Goal: Task Accomplishment & Management: Manage account settings

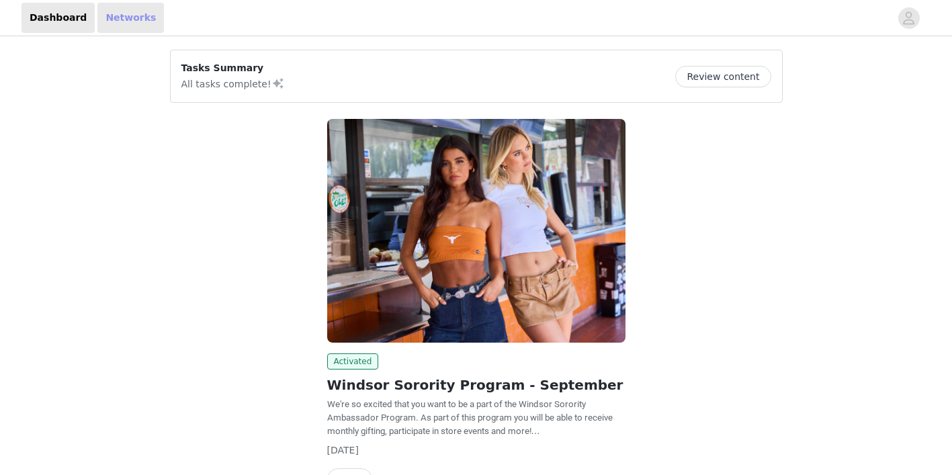
click at [124, 15] on link "Networks" at bounding box center [130, 18] width 66 height 30
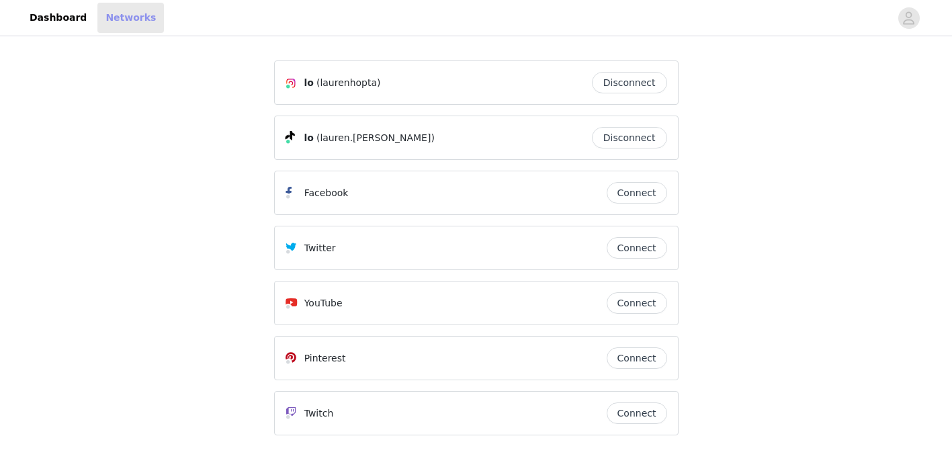
scroll to position [34, 0]
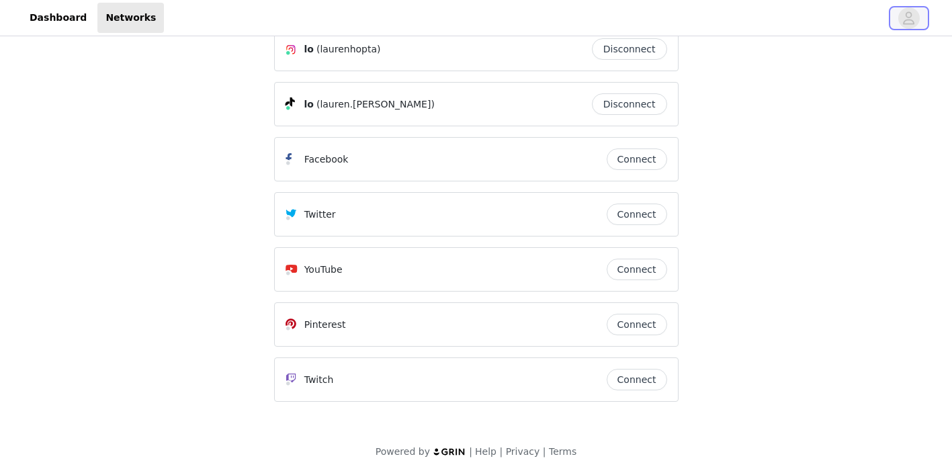
click at [915, 23] on icon "avatar" at bounding box center [908, 17] width 13 height 21
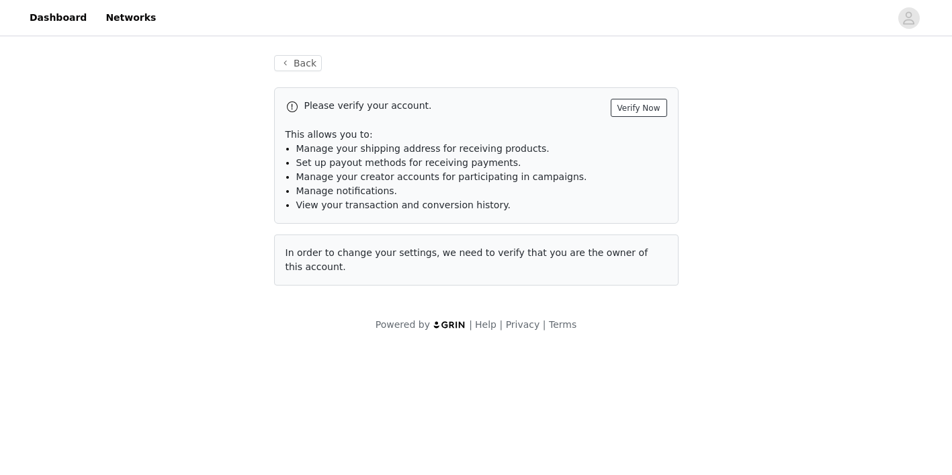
click at [637, 109] on button "Verify Now" at bounding box center [638, 108] width 56 height 18
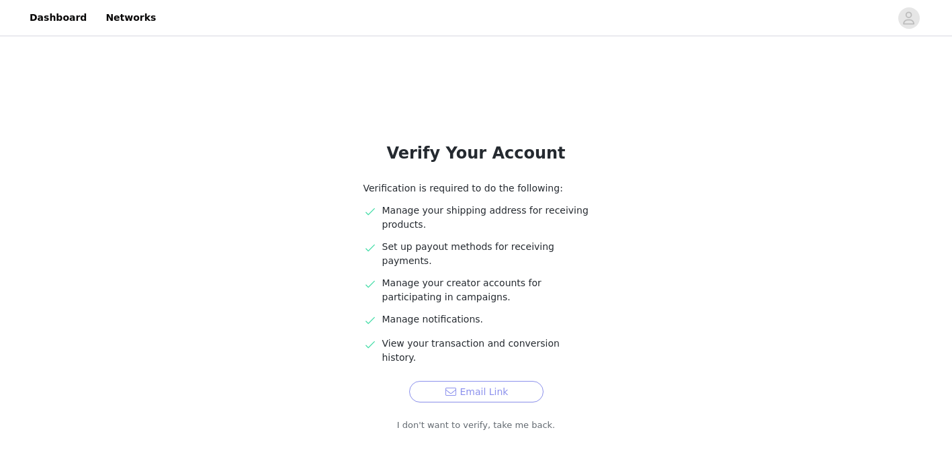
click at [520, 381] on button "Email Link" at bounding box center [476, 391] width 134 height 21
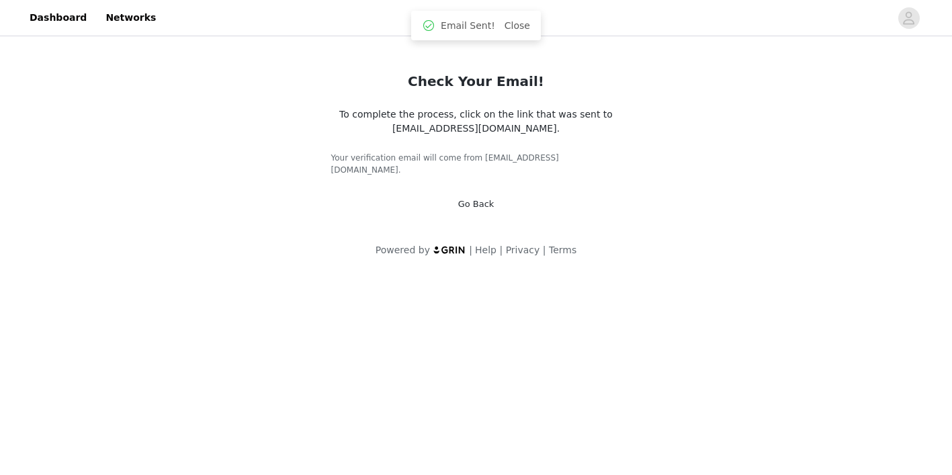
click at [481, 199] on link "Go Back" at bounding box center [476, 204] width 36 height 10
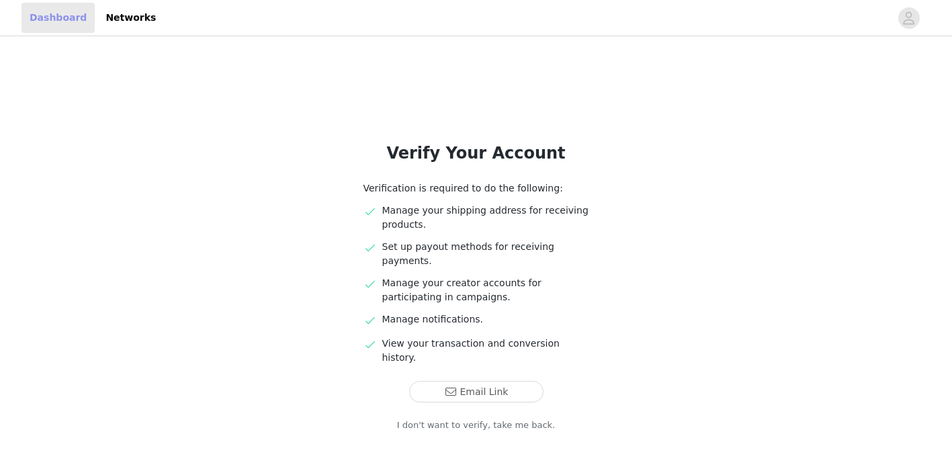
click at [73, 13] on link "Dashboard" at bounding box center [57, 18] width 73 height 30
